Goal: Transaction & Acquisition: Purchase product/service

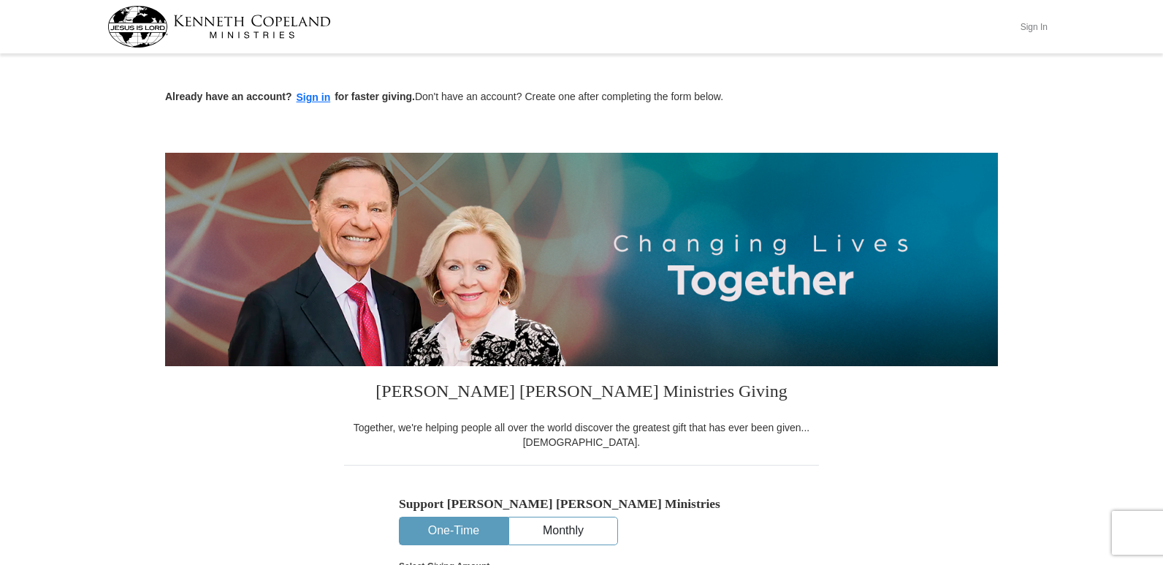
click at [1034, 24] on button "Sign In" at bounding box center [1034, 26] width 44 height 23
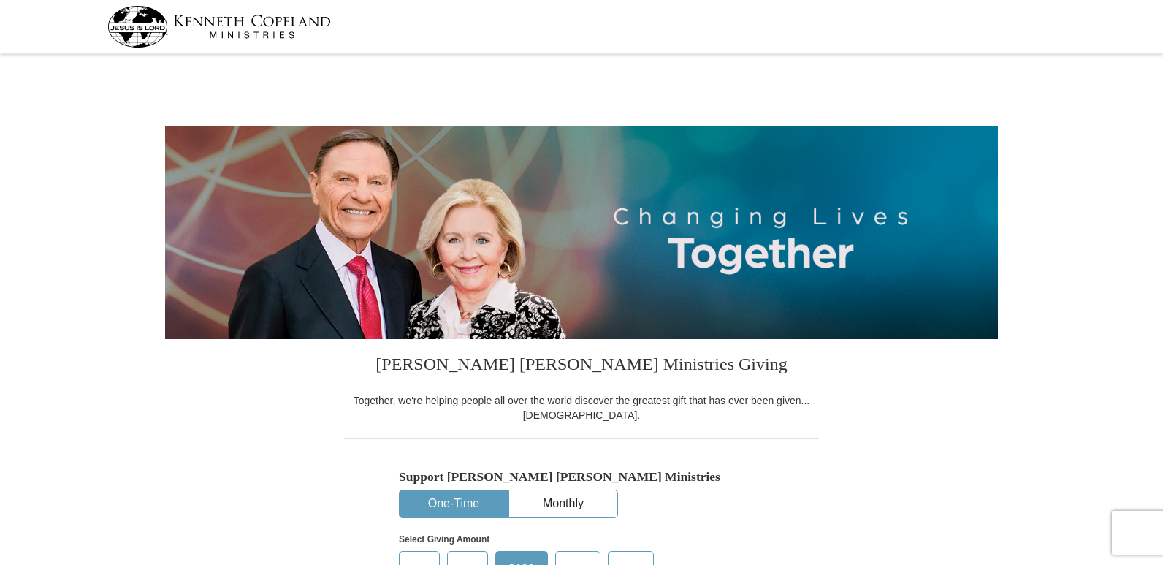
select select "TX"
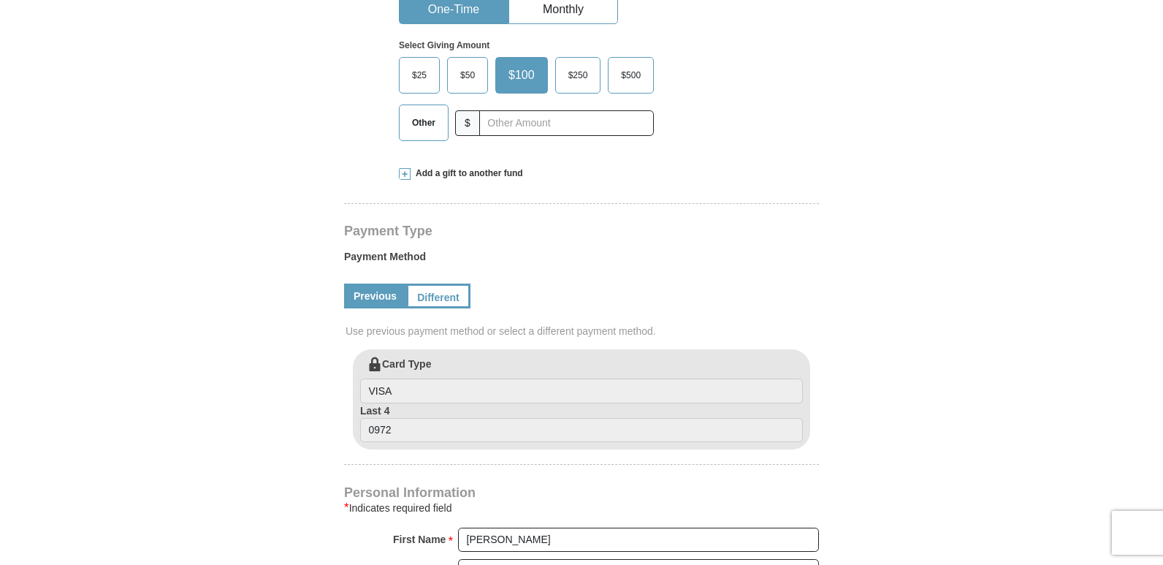
click at [467, 74] on span "$50" at bounding box center [467, 75] width 29 height 22
click at [0, 0] on input "$50" at bounding box center [0, 0] width 0 height 0
click at [467, 74] on span "$50" at bounding box center [470, 75] width 34 height 22
click at [0, 0] on input "$50" at bounding box center [0, 0] width 0 height 0
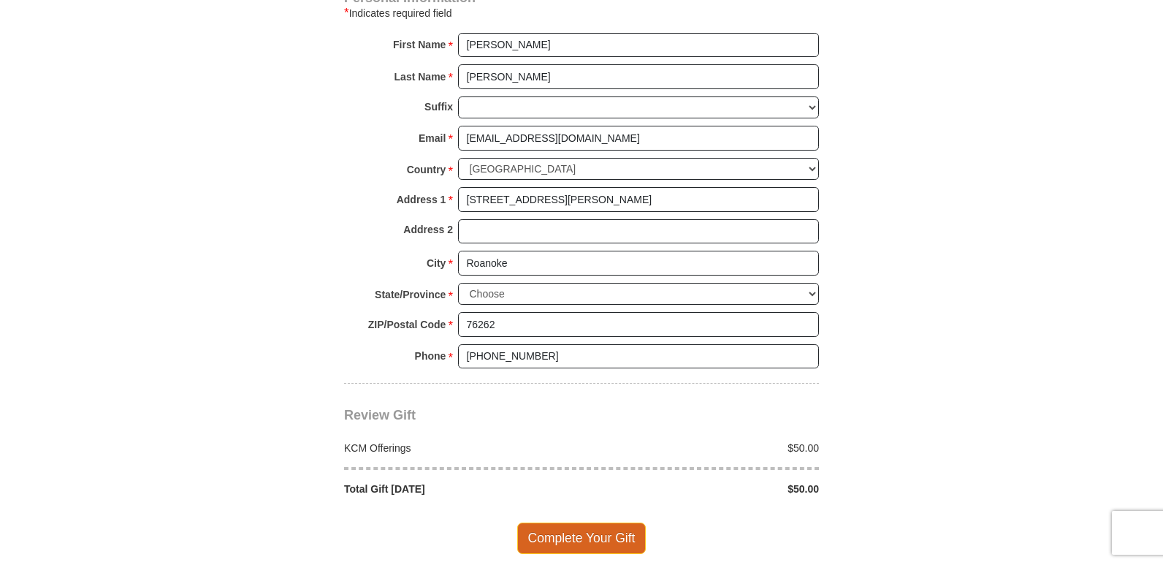
click at [609, 544] on span "Complete Your Gift" at bounding box center [581, 537] width 129 height 31
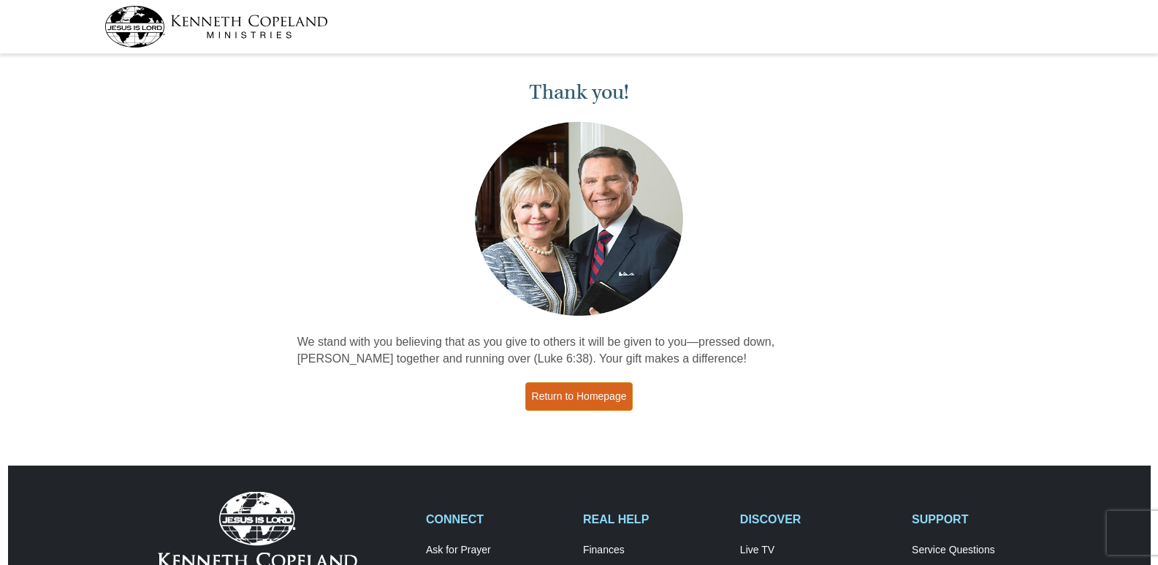
click at [573, 391] on link "Return to Homepage" at bounding box center [579, 396] width 108 height 28
